Goal: Task Accomplishment & Management: Use online tool/utility

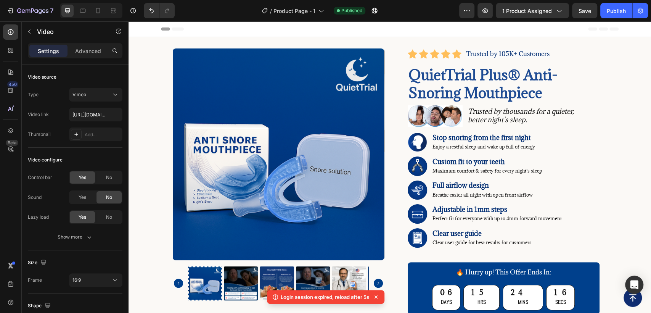
scroll to position [953, 0]
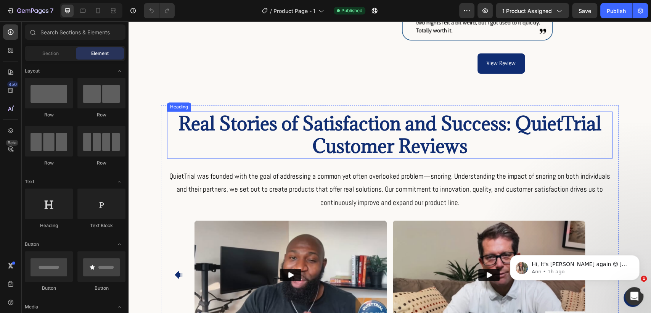
scroll to position [932, 0]
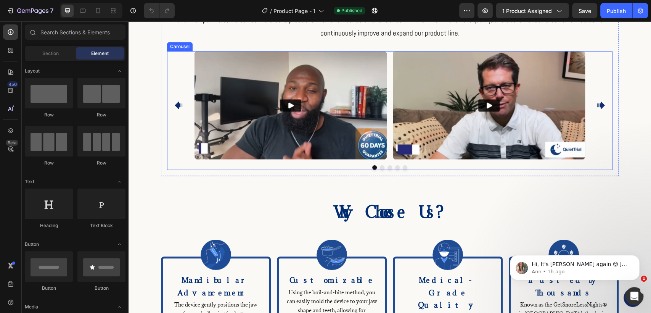
click at [598, 109] on icon "Carousel Next Arrow" at bounding box center [601, 105] width 8 height 8
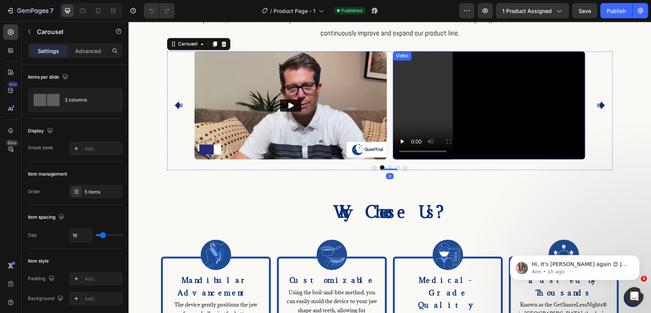
click at [503, 117] on video at bounding box center [489, 105] width 192 height 108
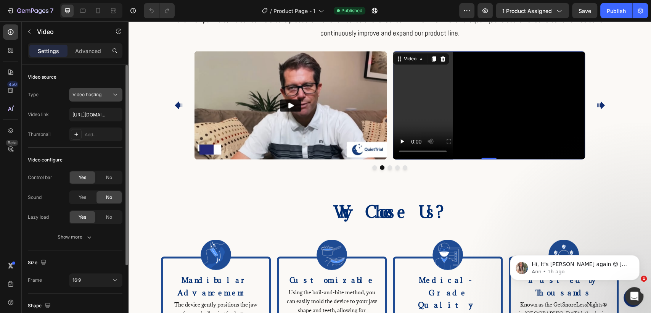
click at [101, 97] on span "Video hosting" at bounding box center [86, 94] width 29 height 7
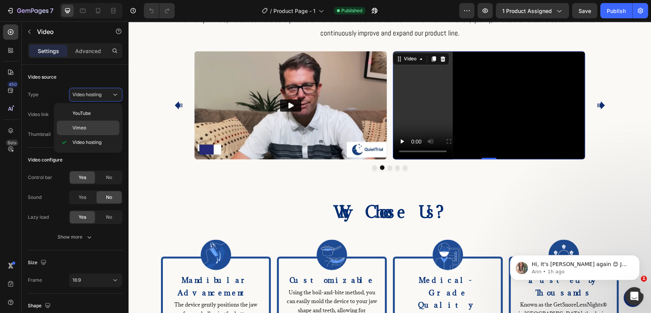
click at [104, 123] on div "Vimeo" at bounding box center [88, 127] width 63 height 14
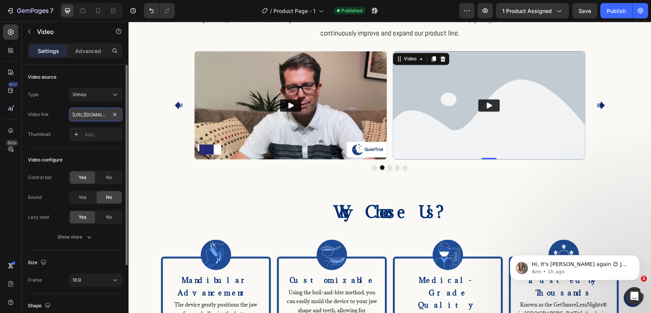
click at [98, 112] on input "[URL][DOMAIN_NAME]" at bounding box center [95, 114] width 53 height 14
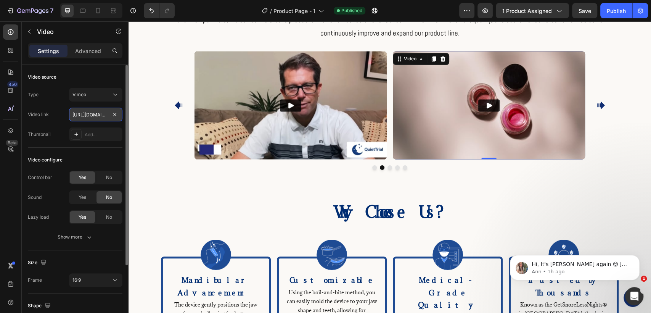
paste input "12264185"
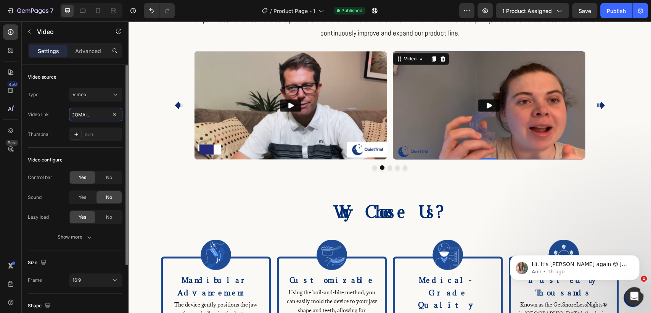
type input "[URL][DOMAIN_NAME]"
click at [55, 118] on div "Video link [URL][DOMAIN_NAME]" at bounding box center [75, 114] width 95 height 14
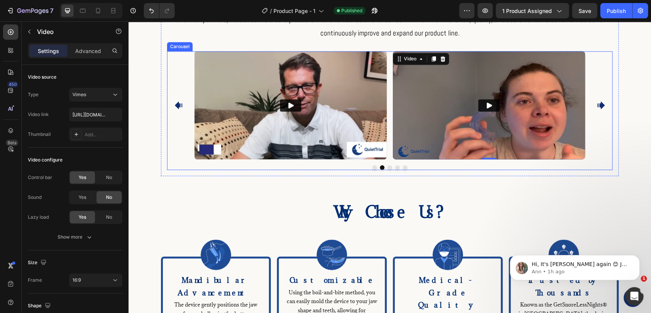
click at [387, 170] on button "Dot" at bounding box center [389, 167] width 5 height 5
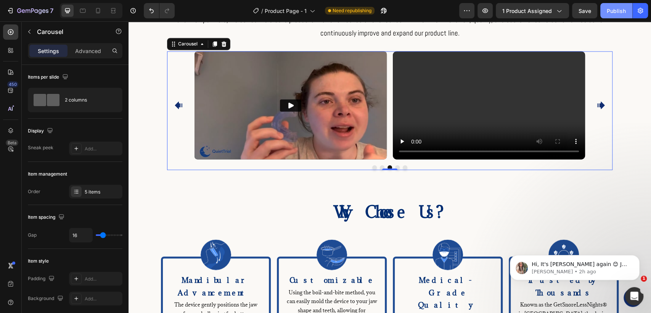
click at [614, 16] on button "Publish" at bounding box center [616, 10] width 32 height 15
click at [98, 8] on icon at bounding box center [98, 10] width 4 height 5
type input "100%"
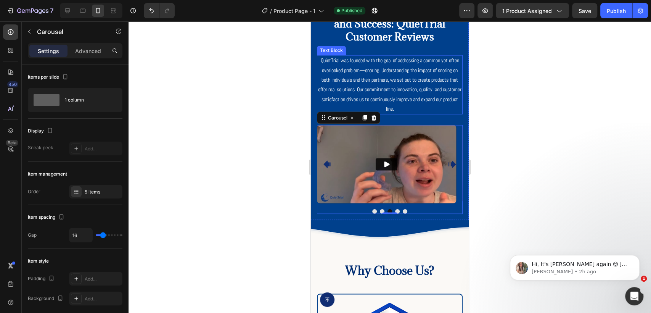
scroll to position [1011, 0]
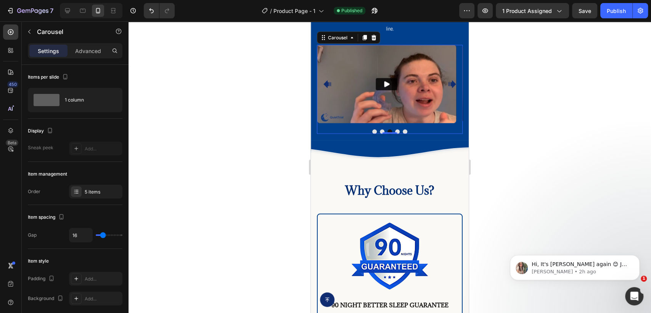
click at [516, 83] on div at bounding box center [389, 166] width 522 height 291
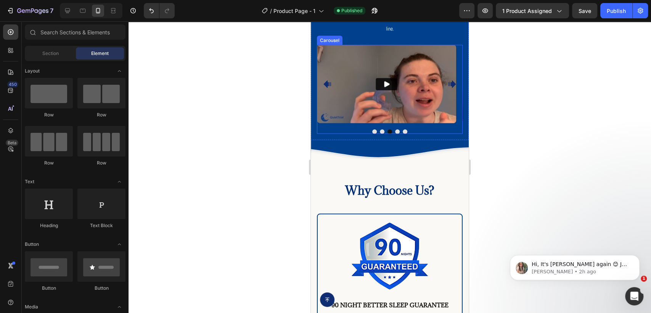
click at [372, 133] on button "Dot" at bounding box center [374, 131] width 5 height 5
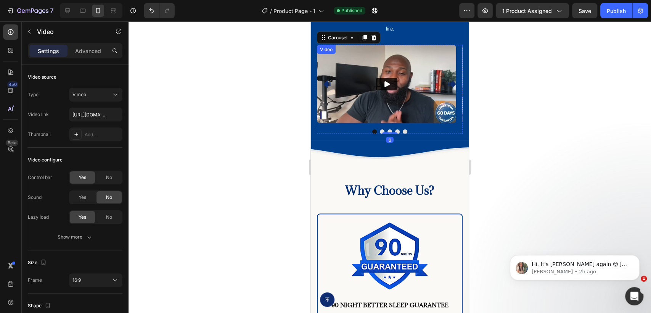
click at [371, 75] on img at bounding box center [386, 84] width 139 height 78
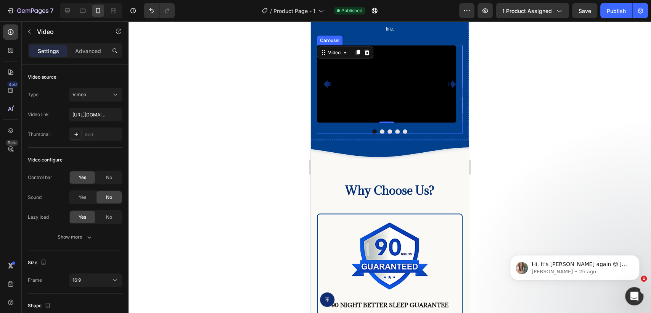
click at [380, 134] on button "Dot" at bounding box center [382, 131] width 5 height 5
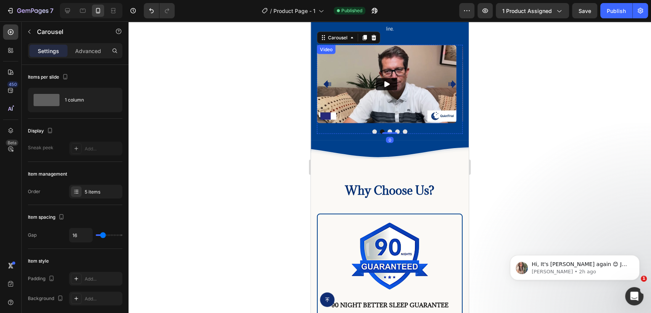
click at [412, 71] on img at bounding box center [386, 84] width 139 height 78
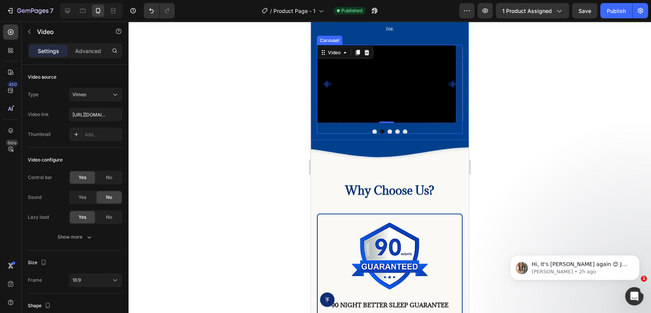
click at [388, 133] on button "Dot" at bounding box center [389, 131] width 5 height 5
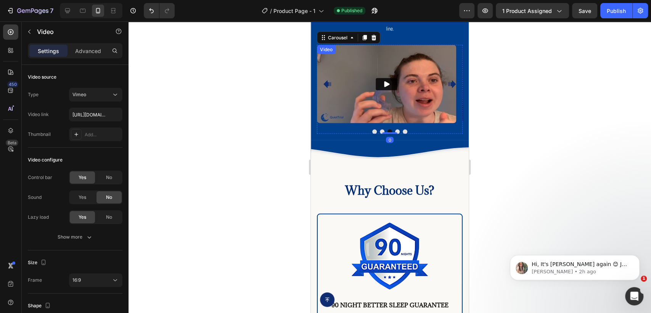
click at [401, 61] on img at bounding box center [386, 84] width 139 height 78
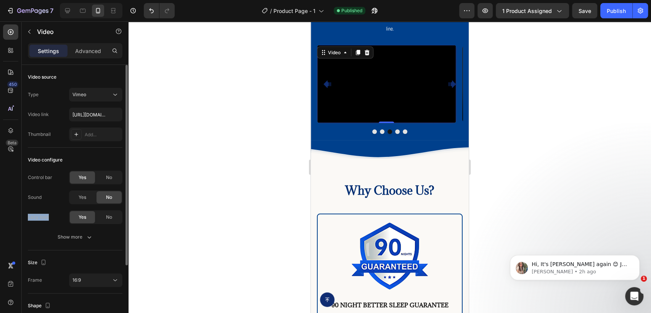
drag, startPoint x: 51, startPoint y: 218, endPoint x: 25, endPoint y: 213, distance: 26.0
click at [25, 213] on div "Video source Type Vimeo Video link [URL][DOMAIN_NAME] Thumbnail Add... Video co…" at bounding box center [75, 246] width 107 height 363
click at [40, 200] on div "Sound" at bounding box center [35, 197] width 14 height 7
click at [372, 134] on button "Dot" at bounding box center [374, 131] width 5 height 5
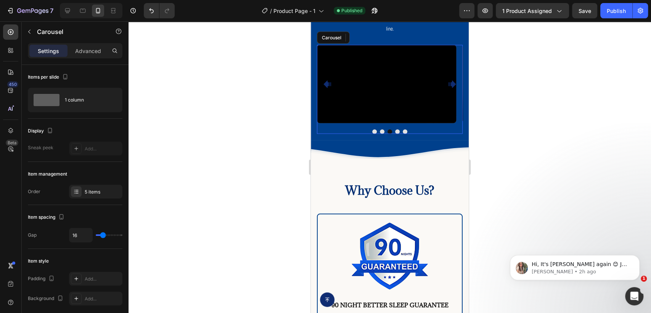
click at [372, 133] on button "Dot" at bounding box center [374, 131] width 5 height 5
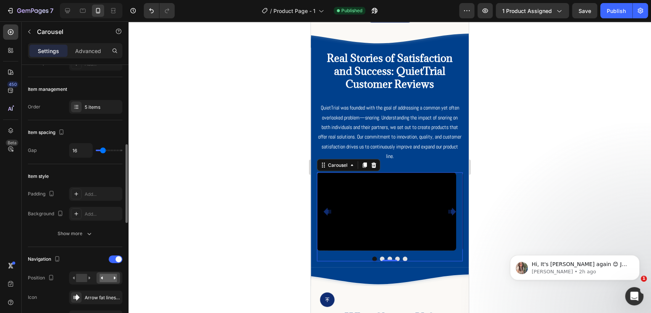
scroll to position [127, 0]
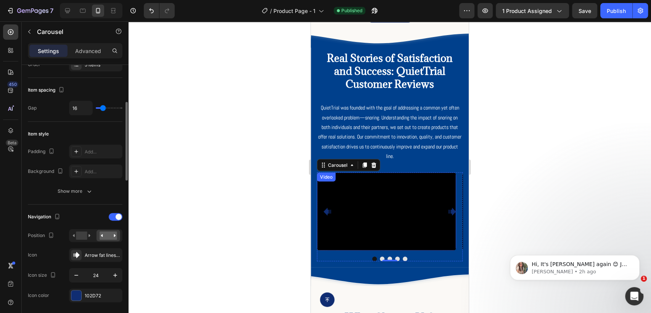
click at [433, 149] on span "QuietTrial was founded with the goal of addressing a common yet often overlooke…" at bounding box center [389, 131] width 143 height 55
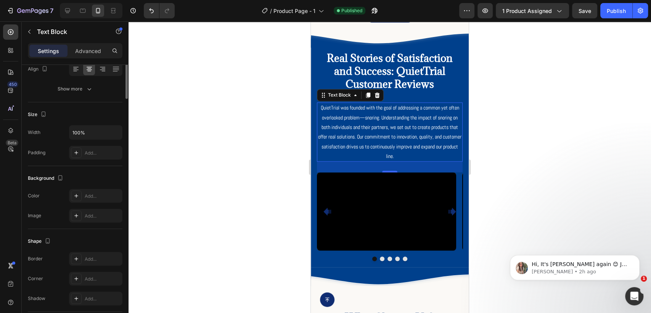
scroll to position [0, 0]
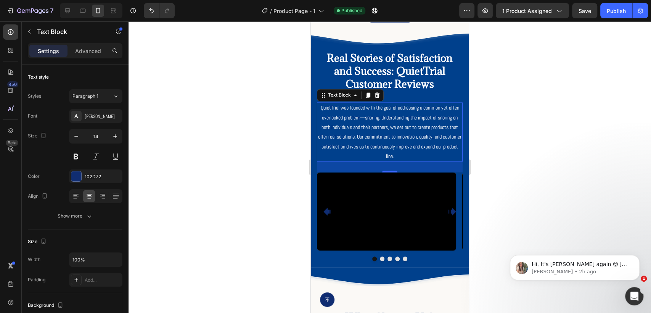
click at [412, 74] on h2 "Real Stories of Satisfaction and Success: QuietTrial Customer Reviews" at bounding box center [390, 71] width 146 height 40
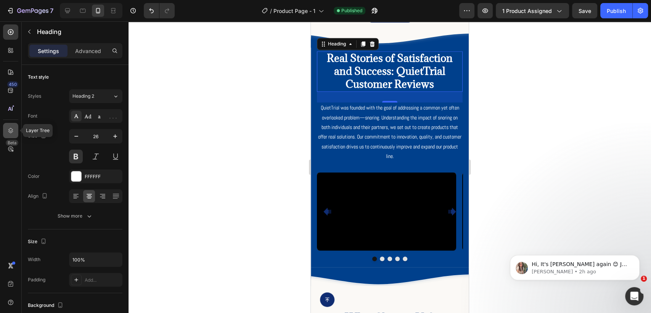
click at [5, 126] on div at bounding box center [10, 130] width 15 height 15
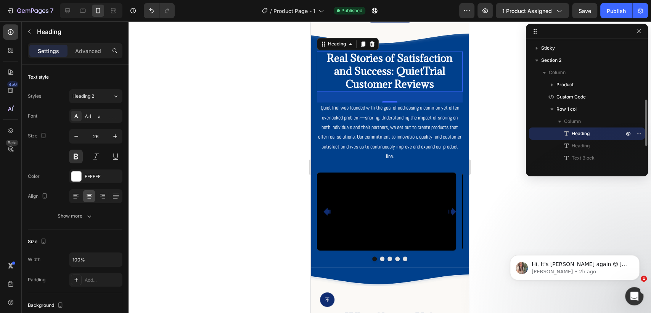
scroll to position [85, 0]
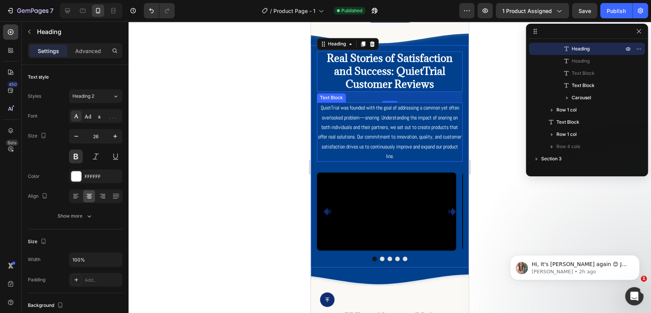
click at [426, 126] on span "QuietTrial was founded with the goal of addressing a common yet often overlooke…" at bounding box center [389, 131] width 143 height 55
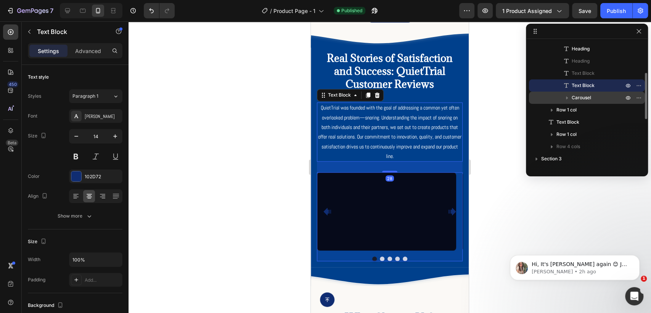
click at [569, 99] on icon "button" at bounding box center [567, 98] width 8 height 8
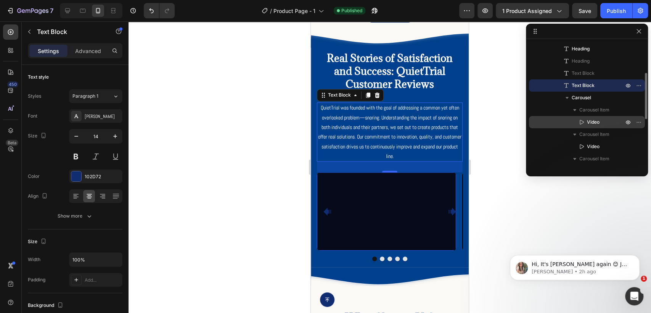
click at [604, 121] on p "Video" at bounding box center [597, 122] width 38 height 8
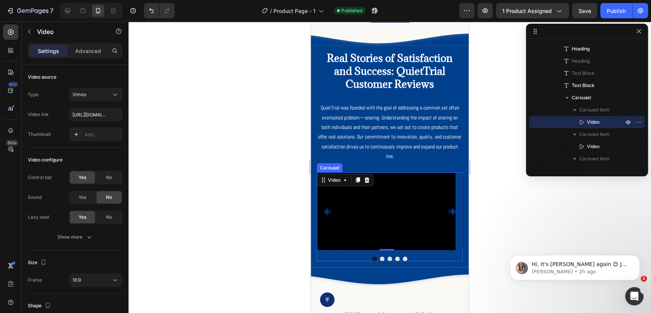
click at [372, 261] on button "Dot" at bounding box center [374, 258] width 5 height 5
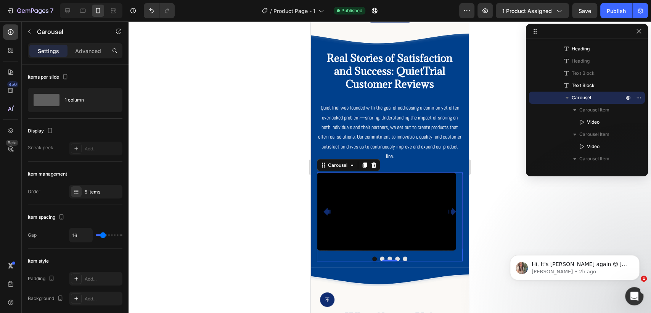
click at [380, 261] on button "Dot" at bounding box center [382, 258] width 5 height 5
click at [372, 261] on button "Dot" at bounding box center [374, 258] width 5 height 5
click at [324, 213] on icon "Carousel Back Arrow" at bounding box center [327, 211] width 9 height 9
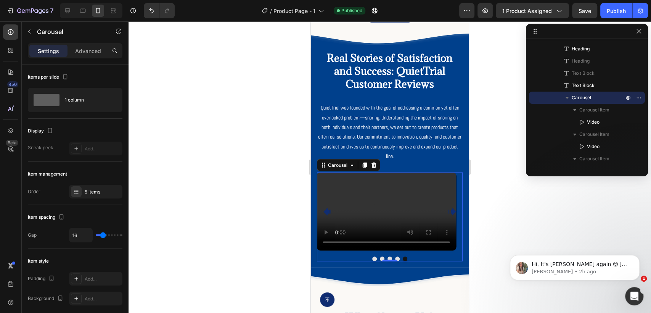
click at [448, 215] on icon "Carousel Next Arrow" at bounding box center [452, 211] width 8 height 8
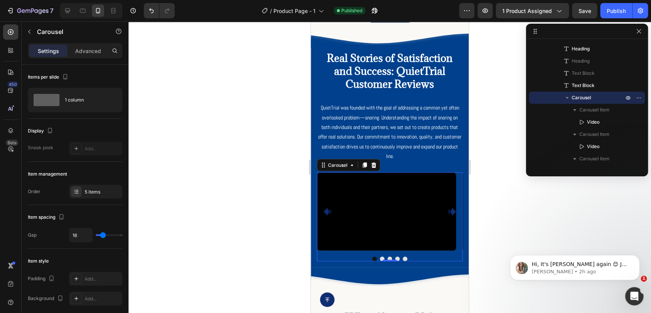
click at [448, 215] on icon "Carousel Next Arrow" at bounding box center [452, 211] width 8 height 8
click at [330, 212] on icon "Carousel Back Arrow" at bounding box center [327, 211] width 9 height 9
click at [448, 215] on icon "Carousel Next Arrow" at bounding box center [452, 211] width 8 height 8
click at [592, 123] on span "Video" at bounding box center [593, 122] width 13 height 8
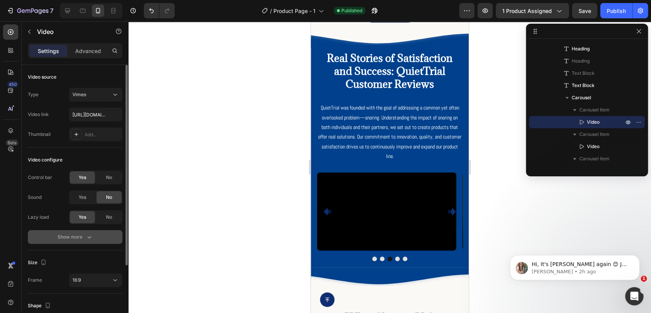
click at [83, 236] on div "Show more" at bounding box center [75, 237] width 35 height 8
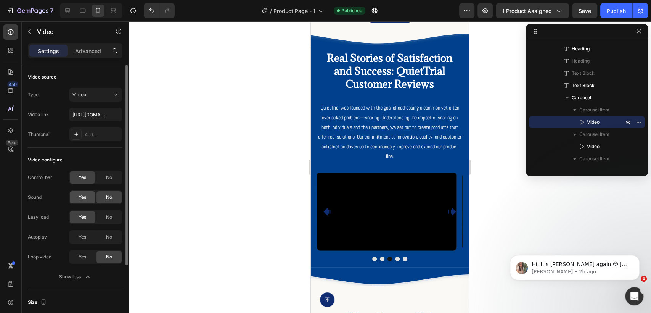
click at [91, 198] on div "Yes" at bounding box center [82, 197] width 25 height 12
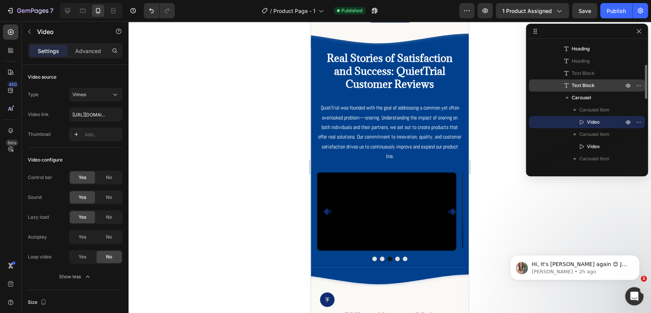
scroll to position [127, 0]
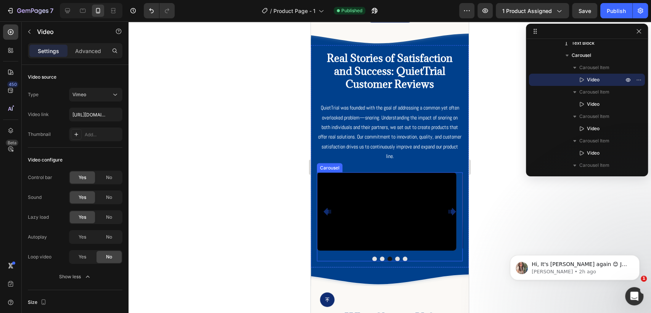
click at [325, 214] on icon "Carousel Back Arrow" at bounding box center [327, 211] width 8 height 8
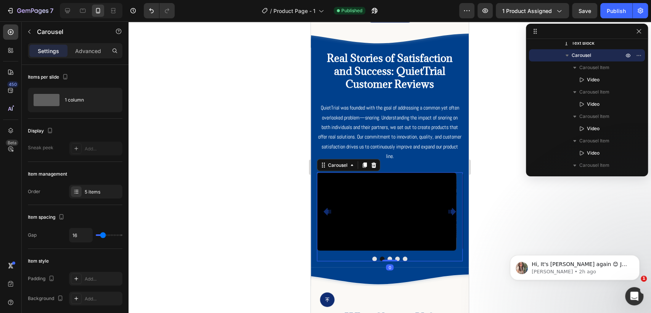
click at [327, 214] on icon "Carousel Back Arrow" at bounding box center [327, 211] width 8 height 8
click at [635, 32] on icon "button" at bounding box center [638, 31] width 6 height 6
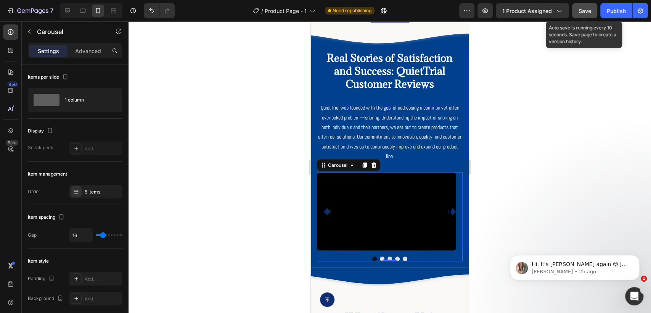
click at [584, 13] on span "Save" at bounding box center [584, 11] width 13 height 6
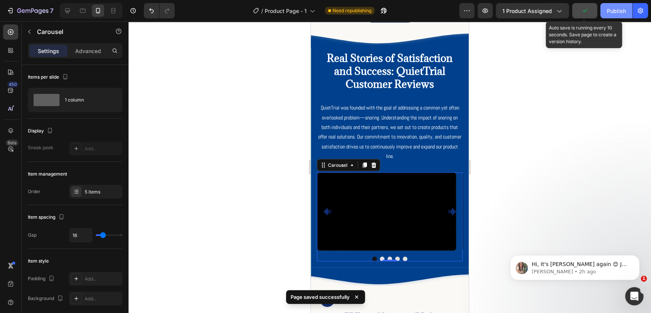
click at [613, 10] on div "Publish" at bounding box center [615, 11] width 19 height 8
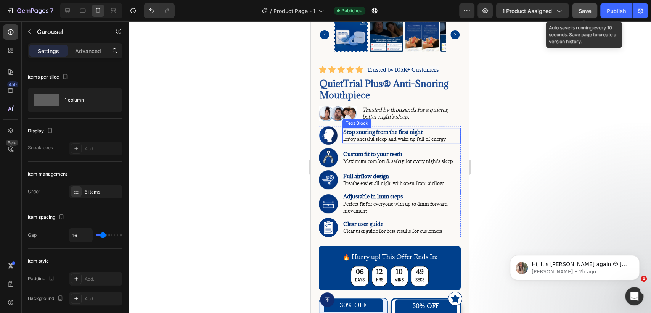
scroll to position [0, 0]
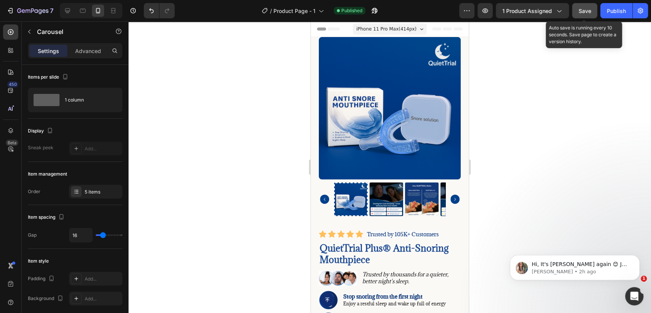
click at [581, 8] on span "Save" at bounding box center [584, 11] width 13 height 6
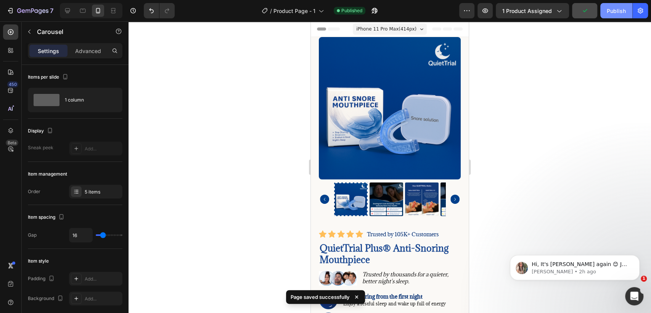
click at [613, 13] on div "Publish" at bounding box center [615, 11] width 19 height 8
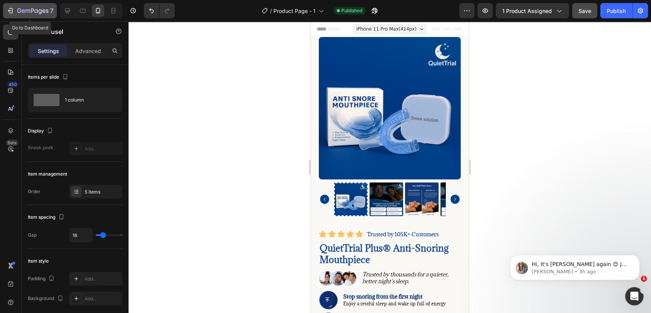
click at [14, 10] on div "7" at bounding box center [29, 10] width 47 height 9
